Goal: Find specific page/section: Find specific page/section

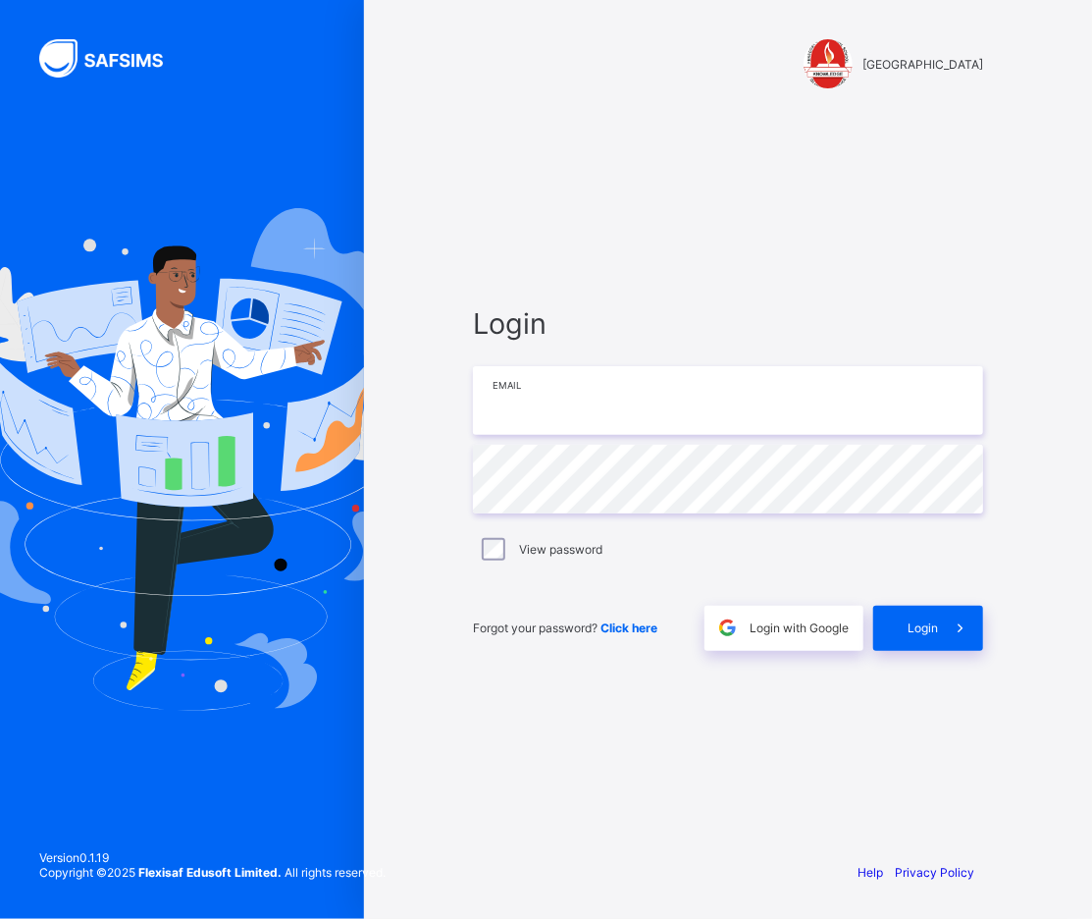
click at [603, 395] on input "email" at bounding box center [728, 400] width 510 height 69
type input "**********"
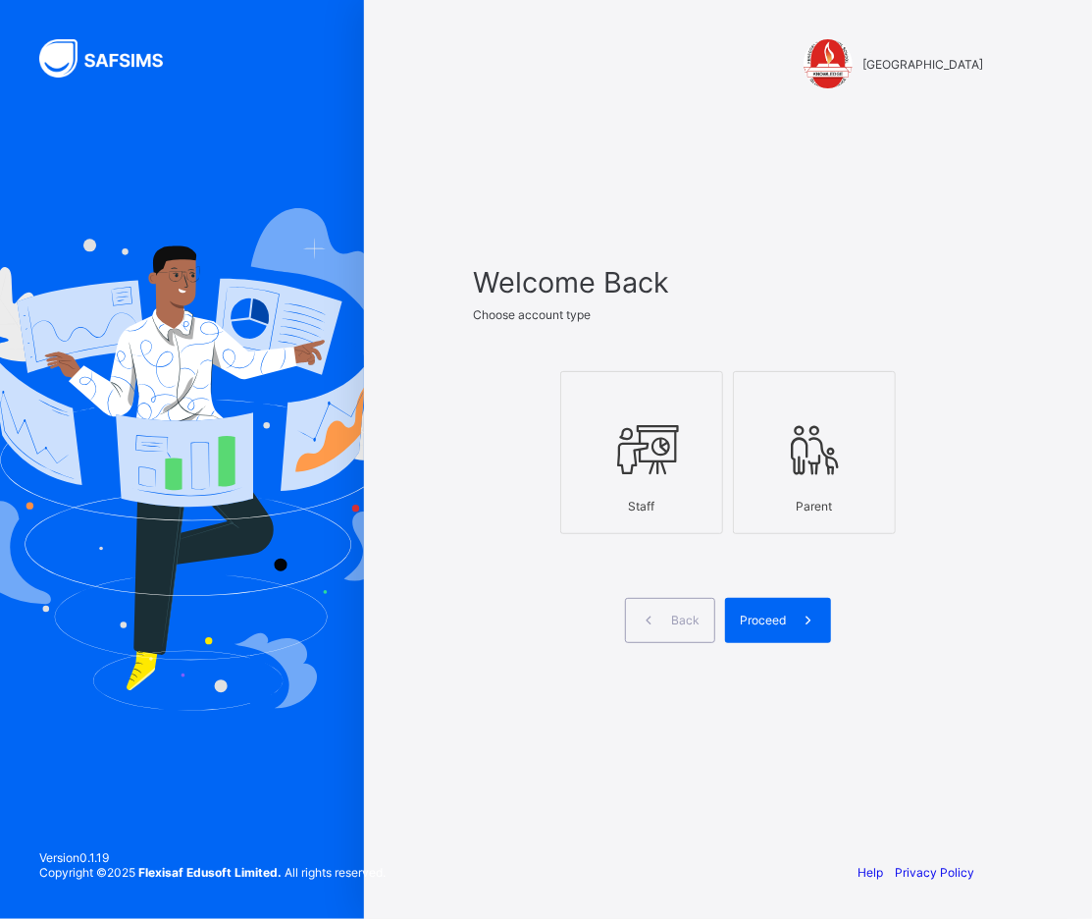
click at [618, 446] on icon at bounding box center [642, 449] width 69 height 59
click at [762, 612] on span "Proceed" at bounding box center [763, 619] width 46 height 15
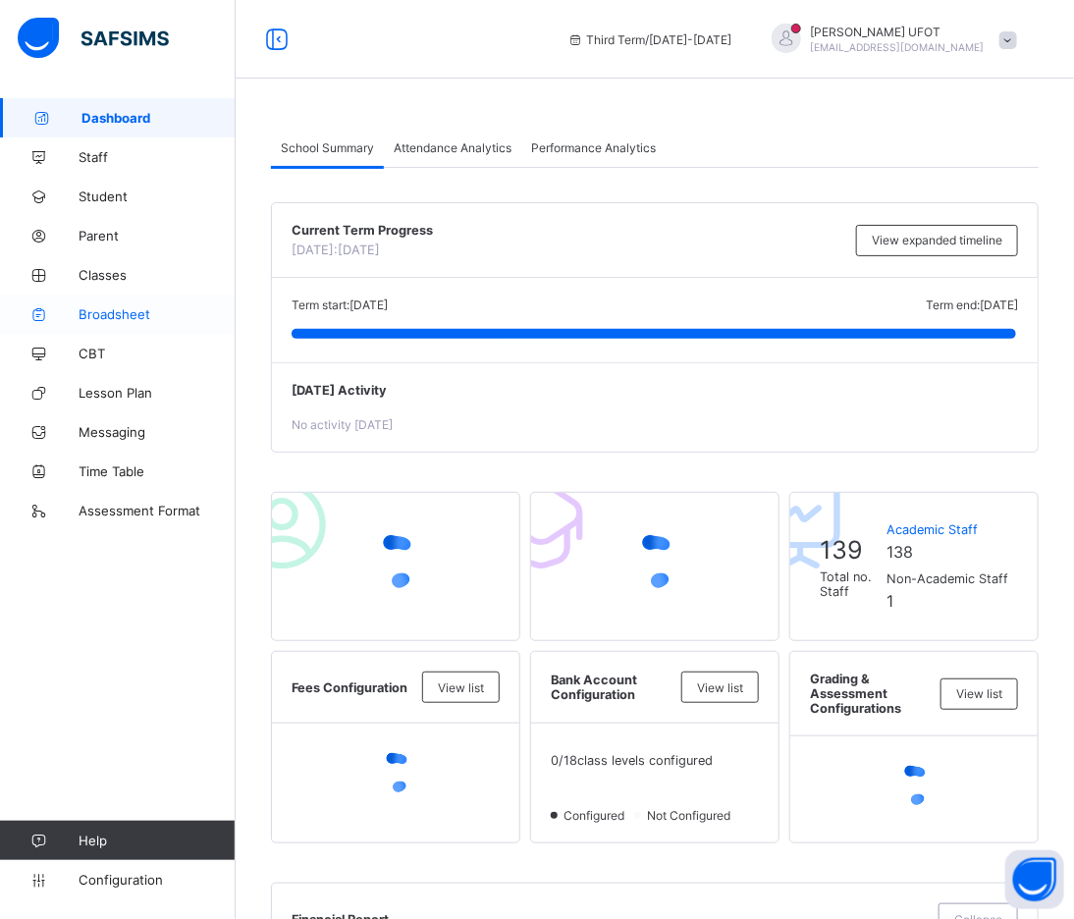
click at [81, 310] on span "Broadsheet" at bounding box center [157, 314] width 157 height 16
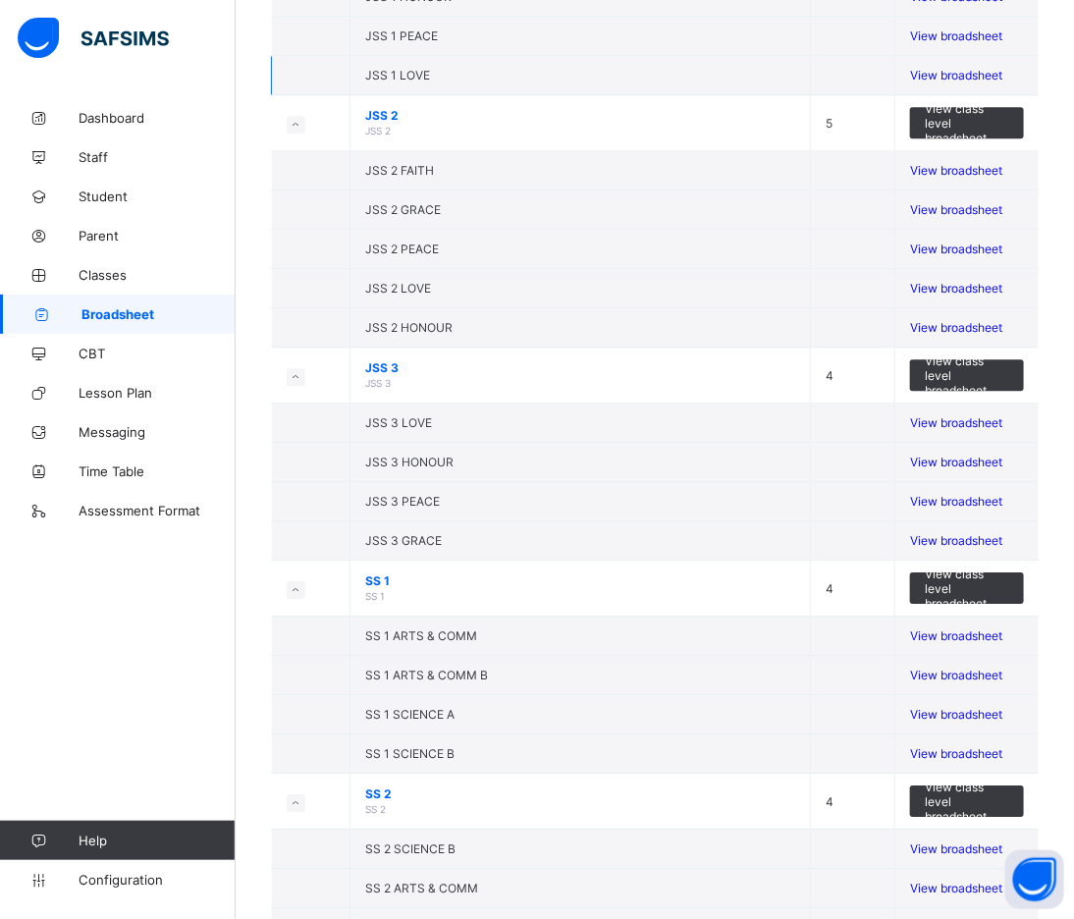
scroll to position [1853, 0]
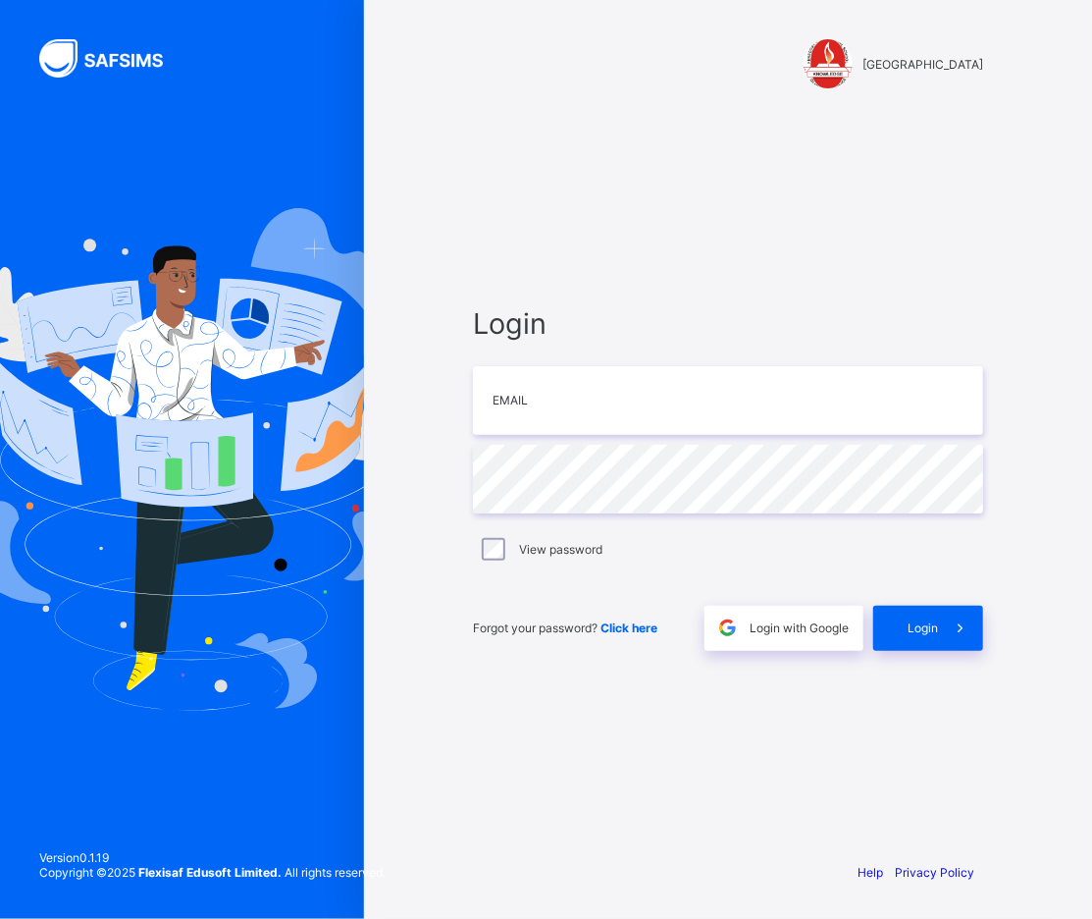
click at [659, 544] on div "View password" at bounding box center [728, 550] width 501 height 24
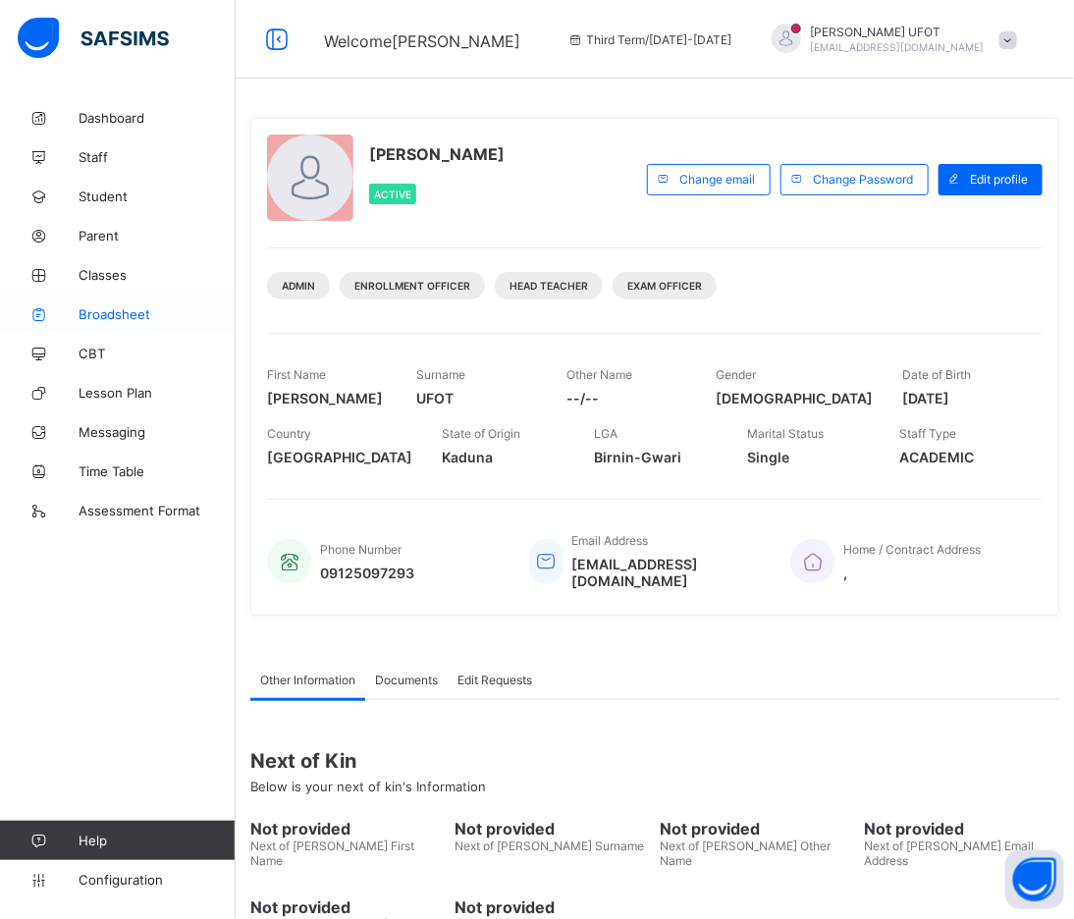
click at [101, 308] on span "Broadsheet" at bounding box center [157, 314] width 157 height 16
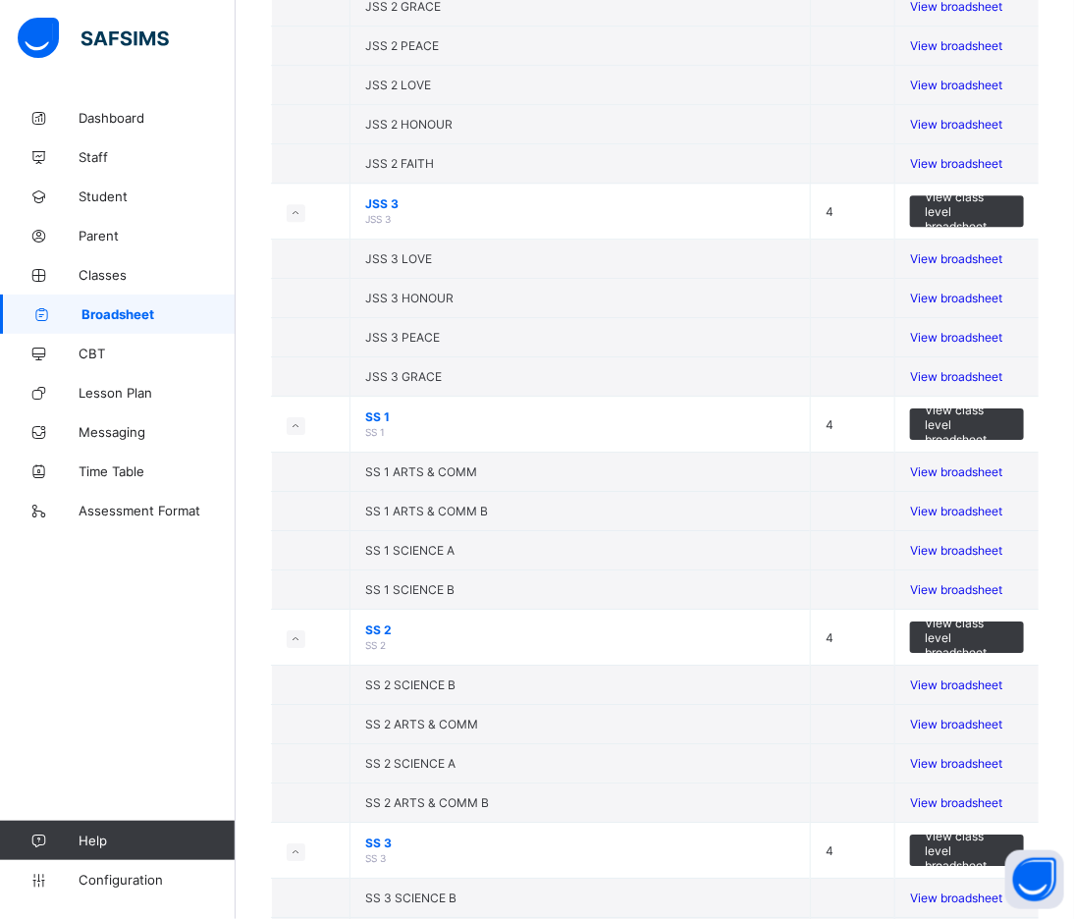
scroll to position [1853, 0]
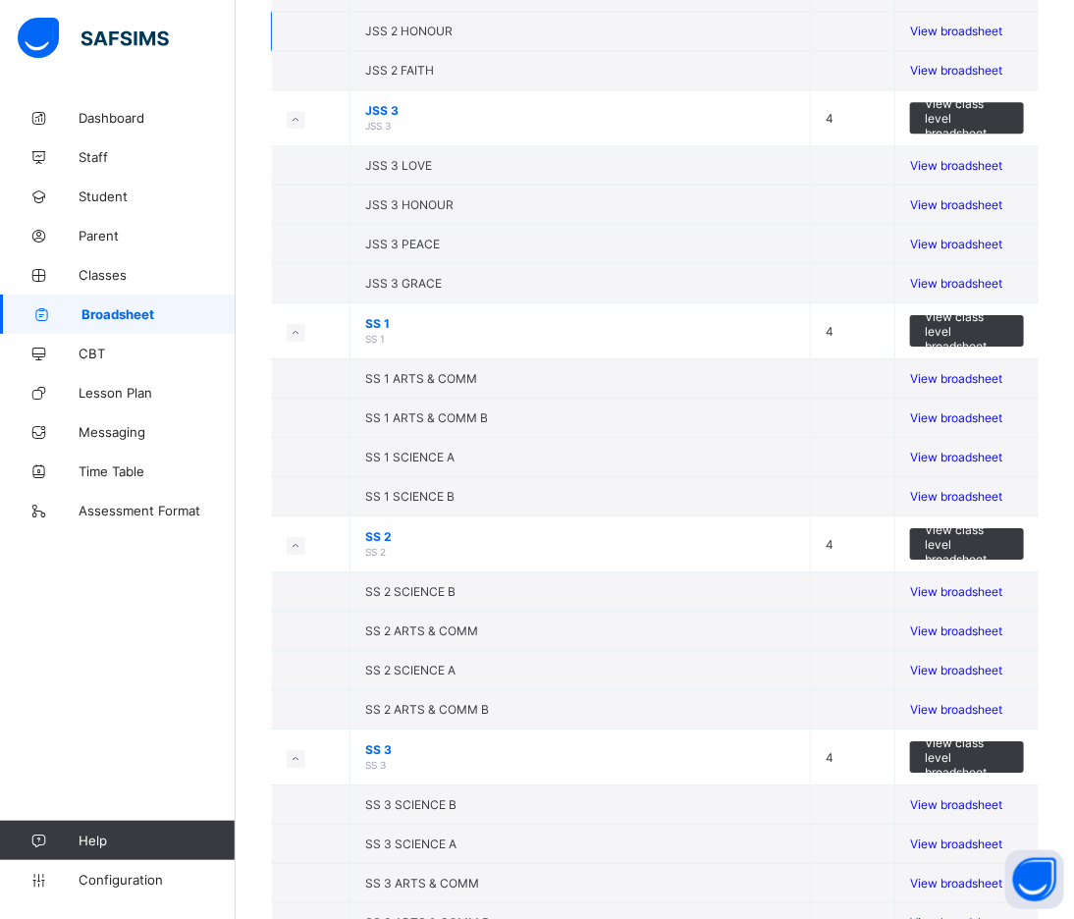
click at [966, 38] on span "View broadsheet" at bounding box center [956, 31] width 92 height 15
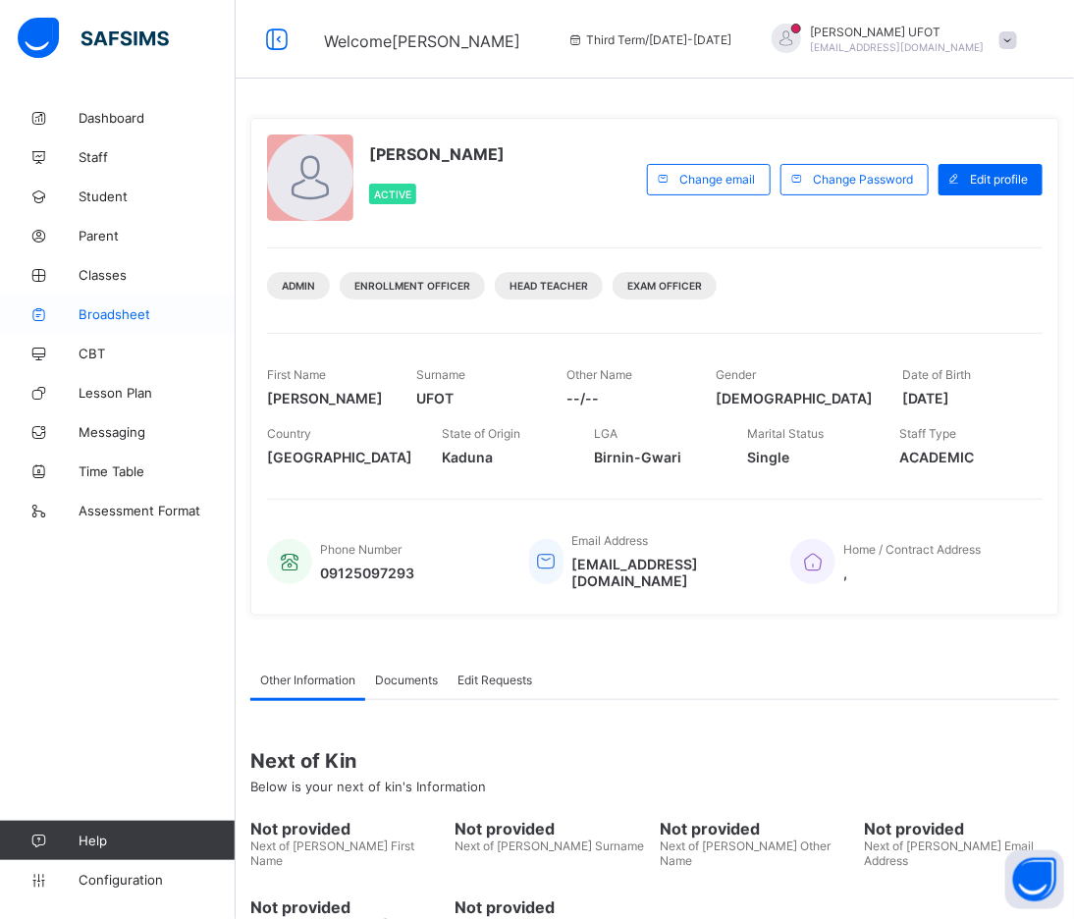
click at [140, 317] on span "Broadsheet" at bounding box center [157, 314] width 157 height 16
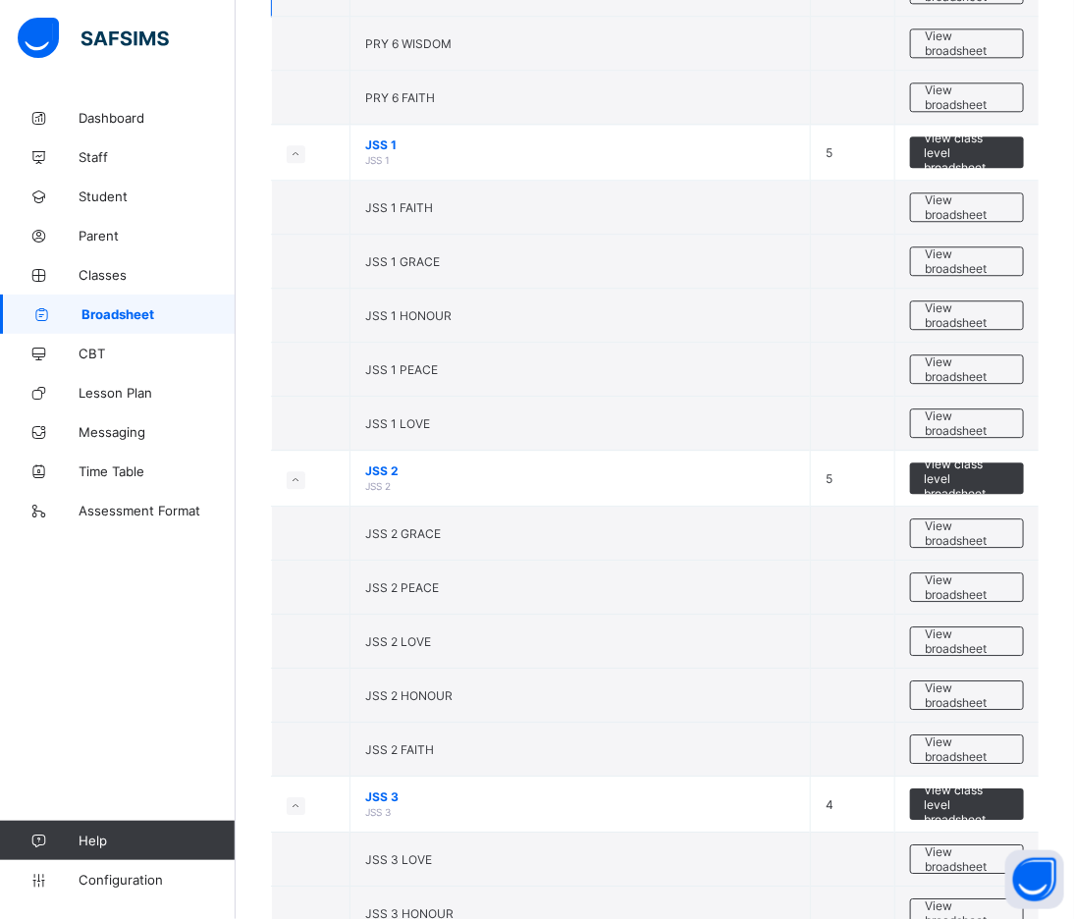
scroll to position [1635, 0]
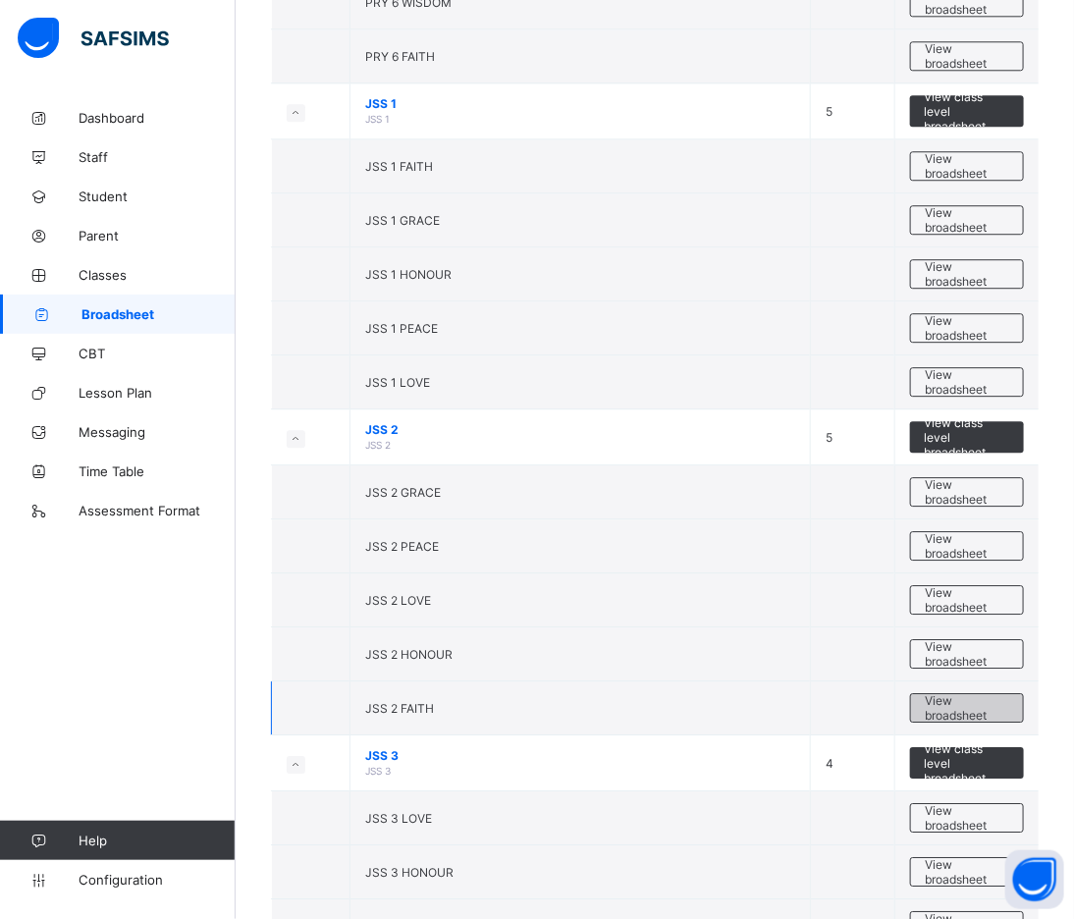
click at [969, 708] on span "View broadsheet" at bounding box center [967, 707] width 82 height 29
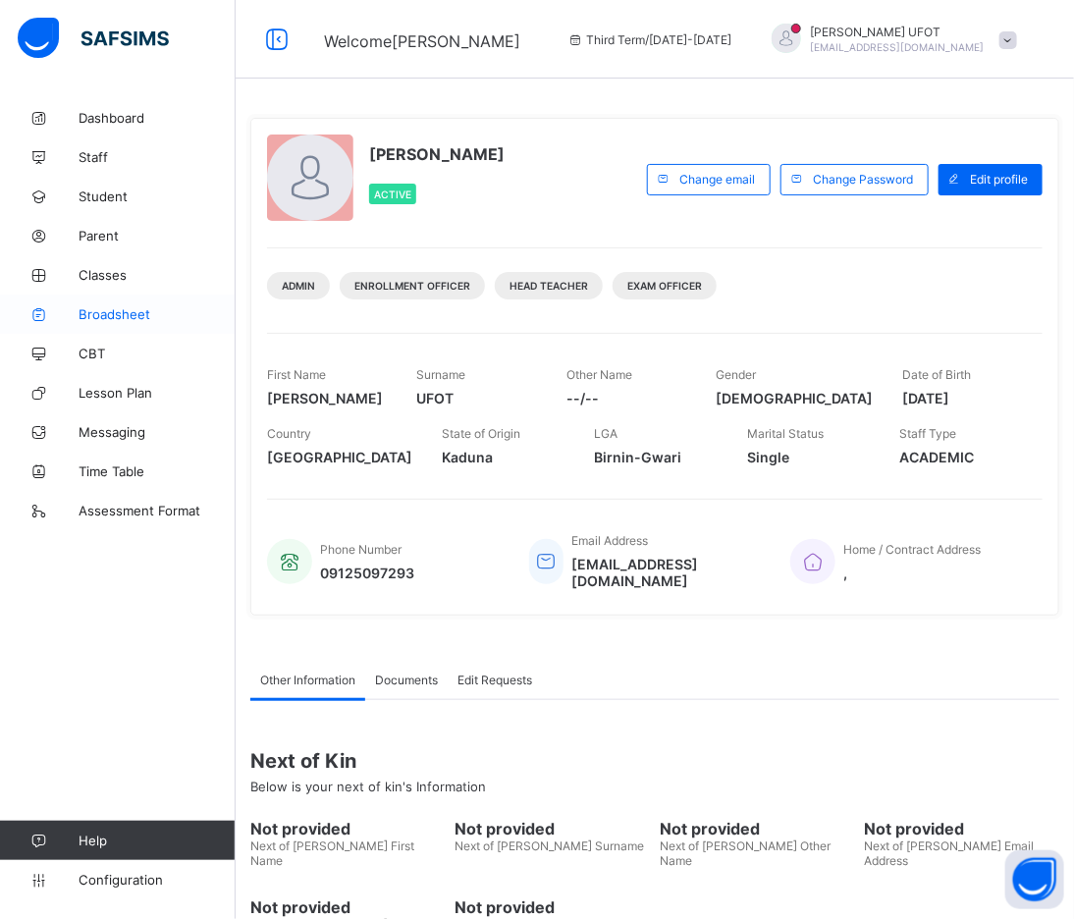
click at [144, 305] on link "Broadsheet" at bounding box center [118, 313] width 236 height 39
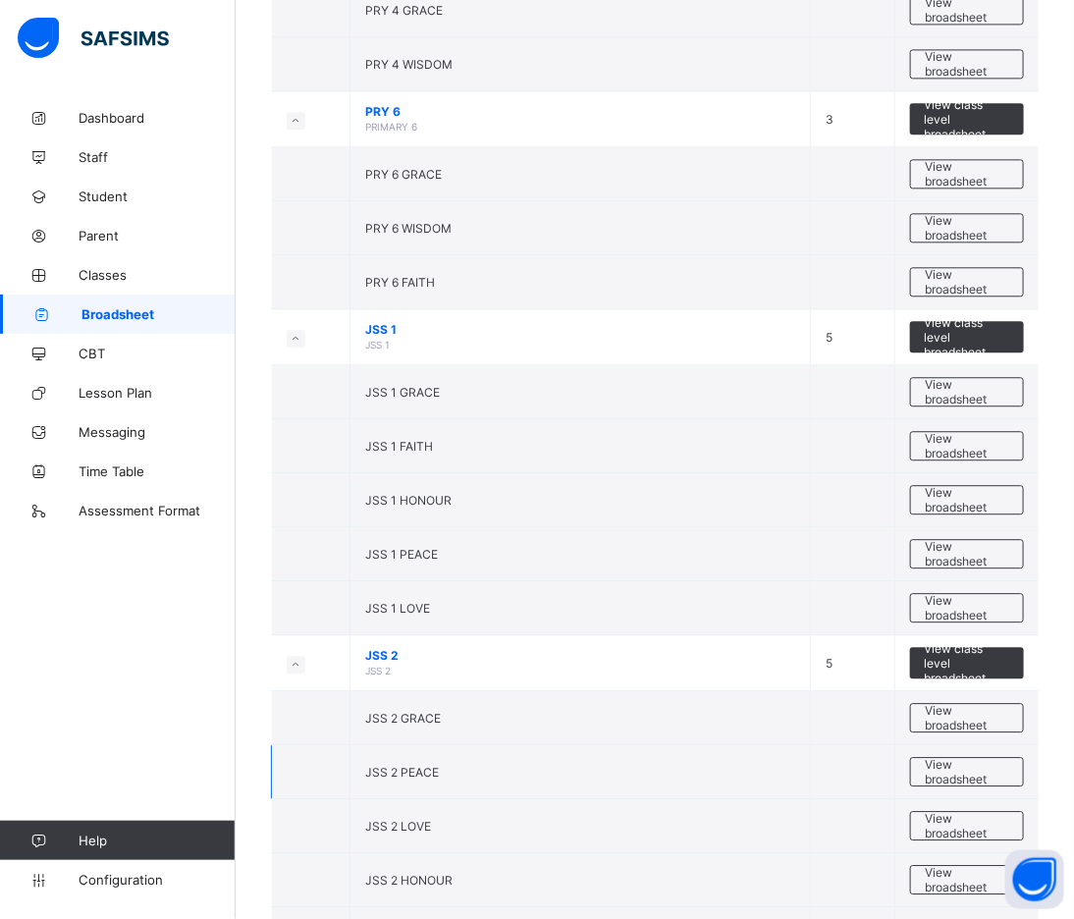
scroll to position [1526, 0]
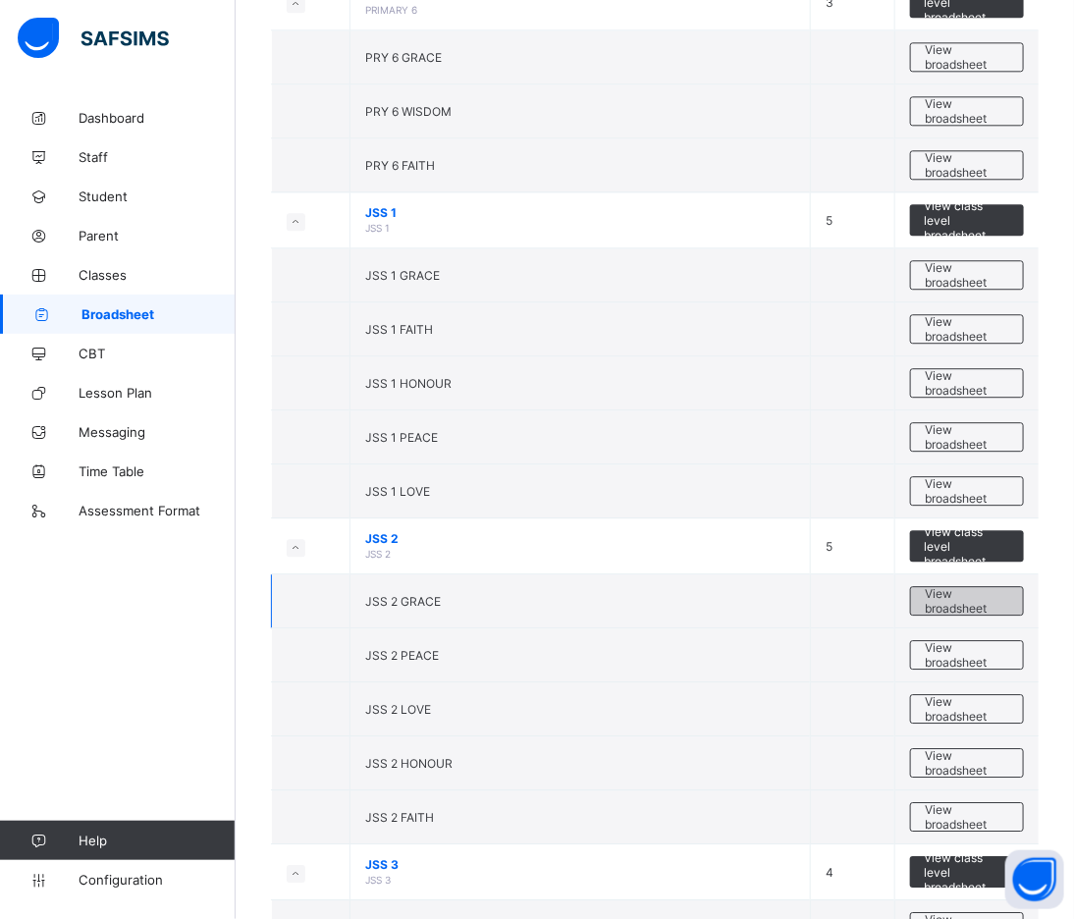
click at [984, 612] on span "View broadsheet" at bounding box center [967, 600] width 82 height 29
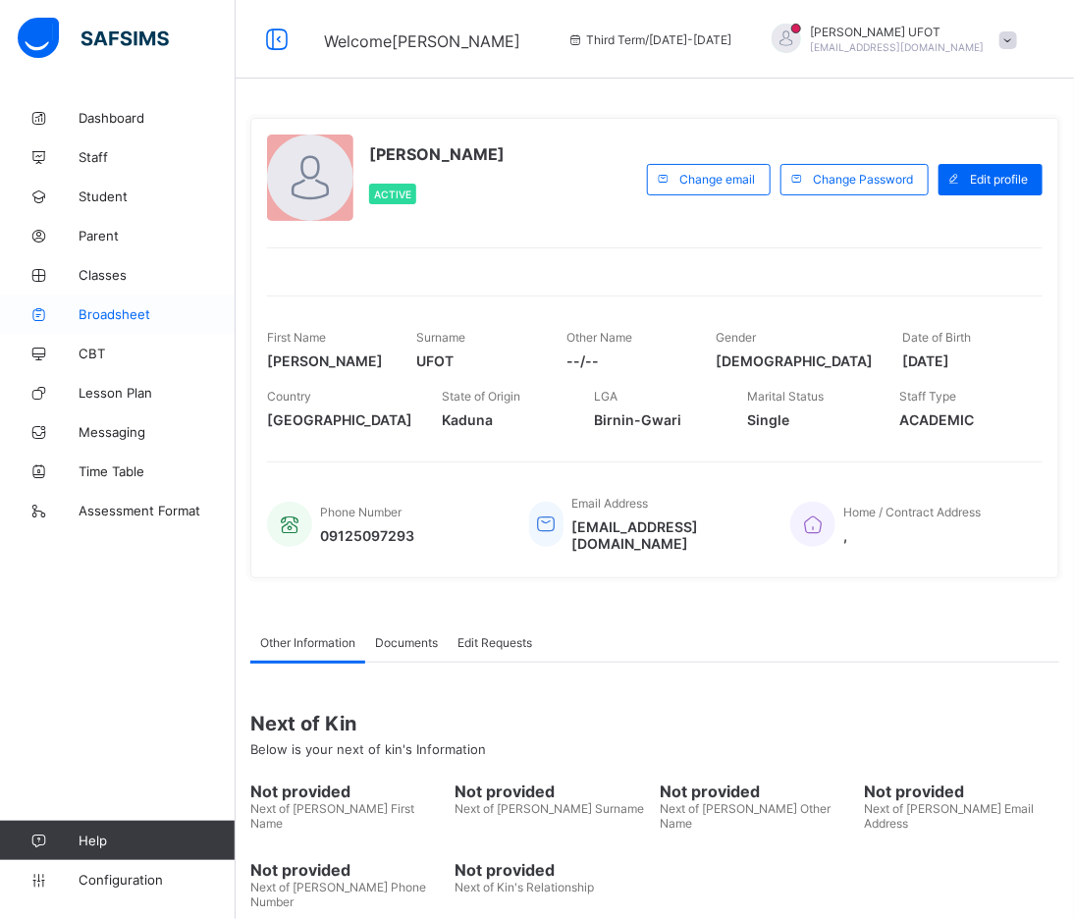
click at [104, 310] on span "Broadsheet" at bounding box center [157, 314] width 157 height 16
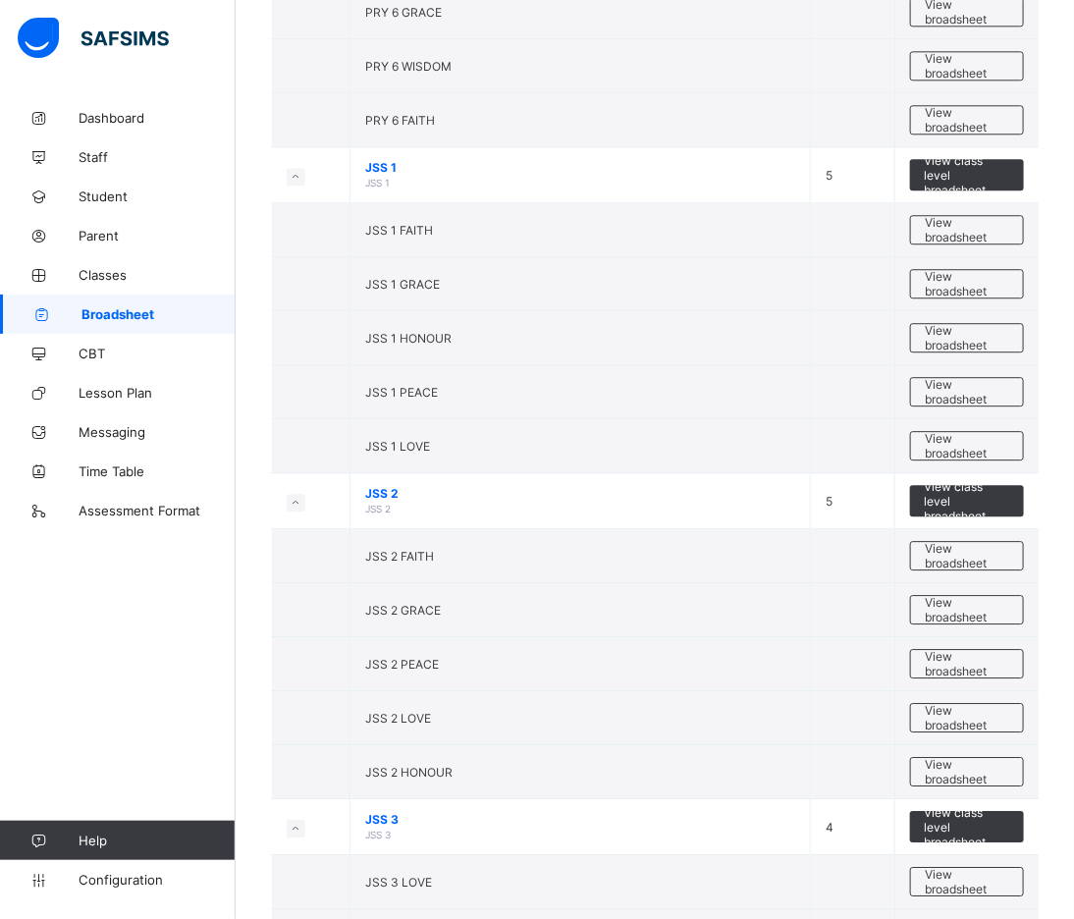
scroll to position [1853, 0]
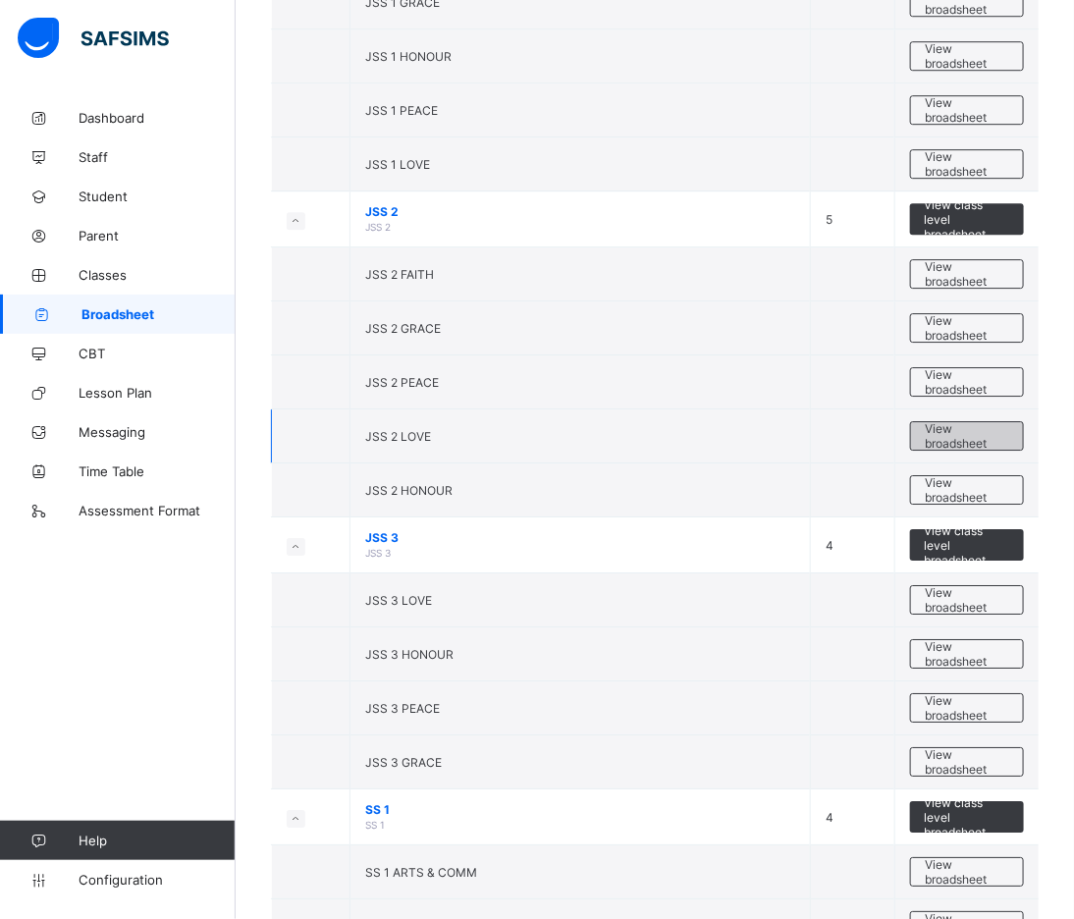
click at [980, 435] on span "View broadsheet" at bounding box center [967, 435] width 82 height 29
